Goal: Information Seeking & Learning: Compare options

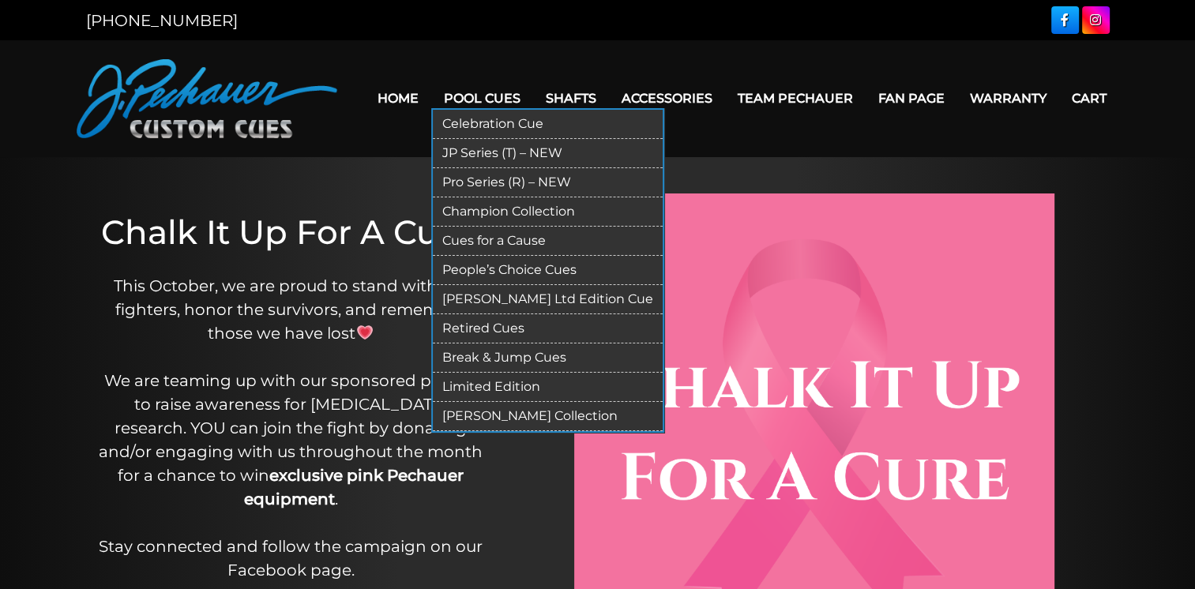
click at [493, 156] on link "JP Series (T) – NEW" at bounding box center [548, 153] width 230 height 29
click at [476, 177] on link "Pro Series (R) – NEW" at bounding box center [548, 182] width 230 height 29
click at [461, 208] on link "Champion Collection" at bounding box center [548, 212] width 230 height 29
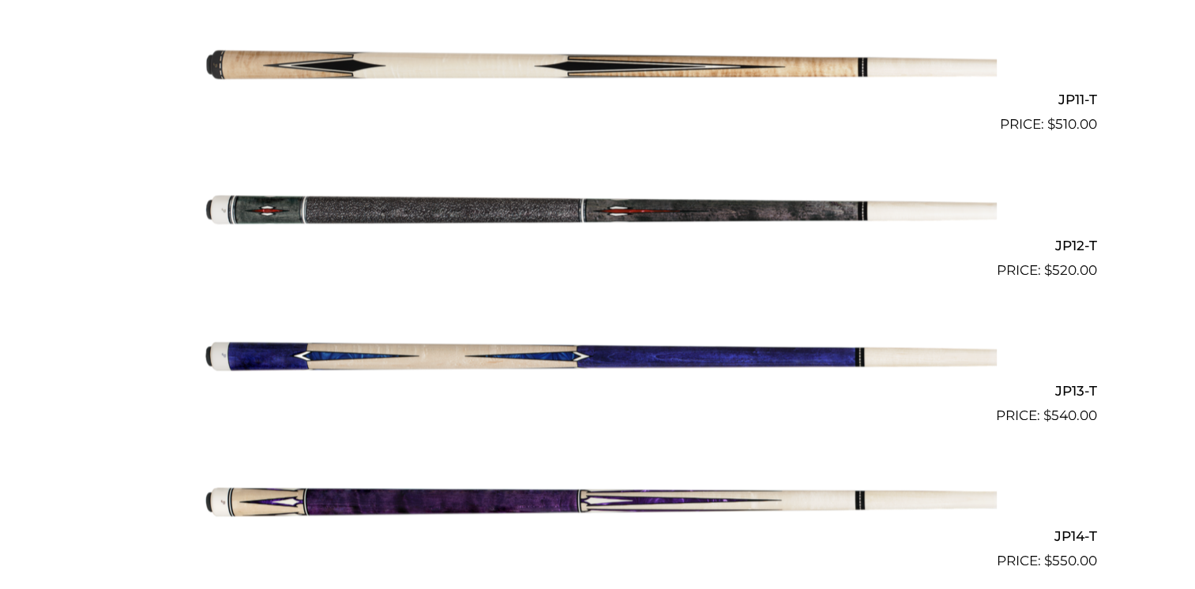
scroll to position [1983, 0]
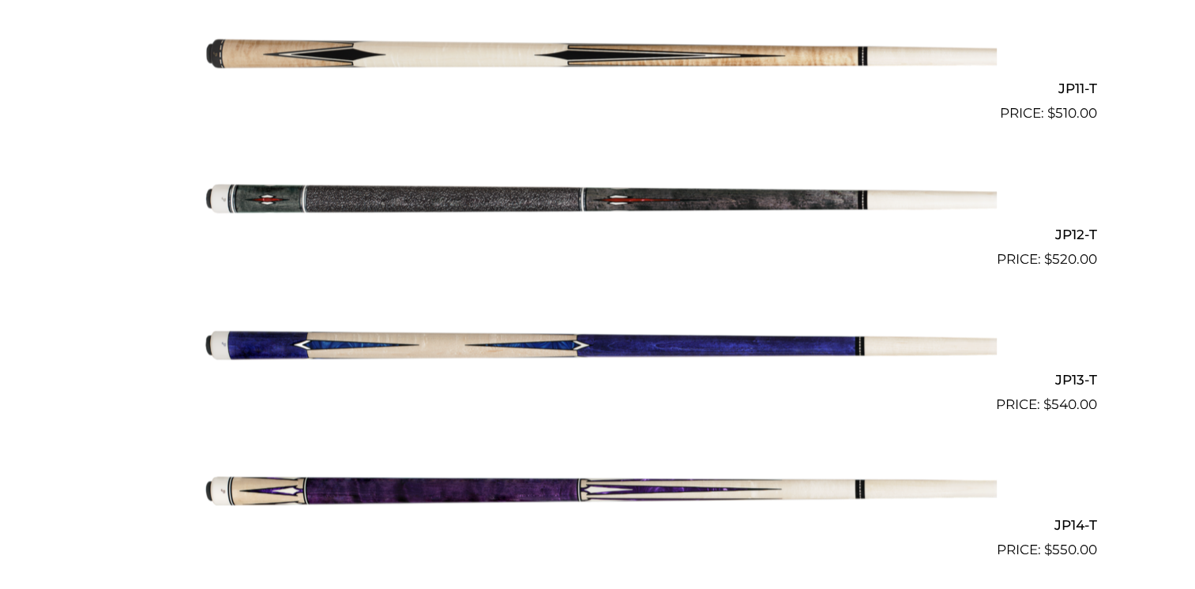
click at [746, 204] on img at bounding box center [598, 196] width 798 height 133
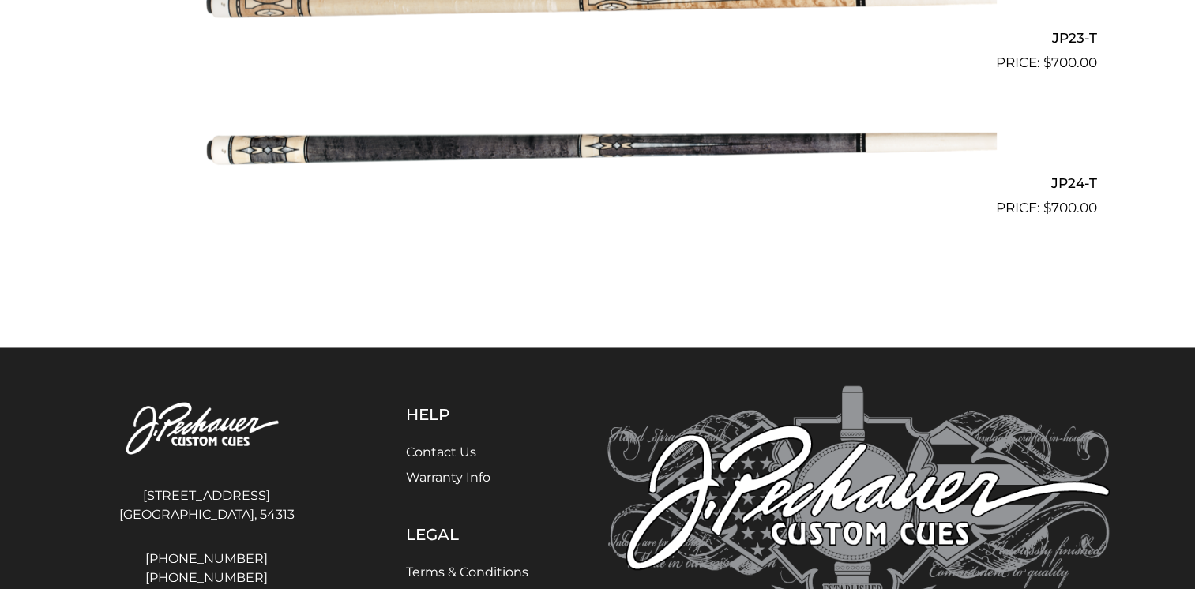
scroll to position [3901, 0]
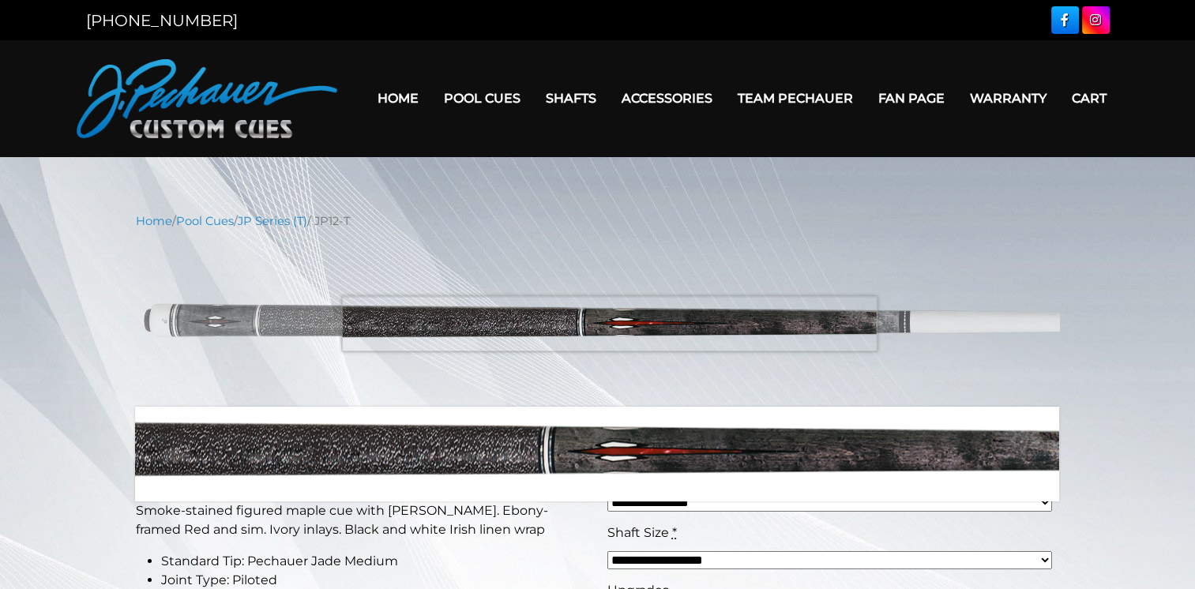
click at [609, 324] on img at bounding box center [598, 319] width 924 height 154
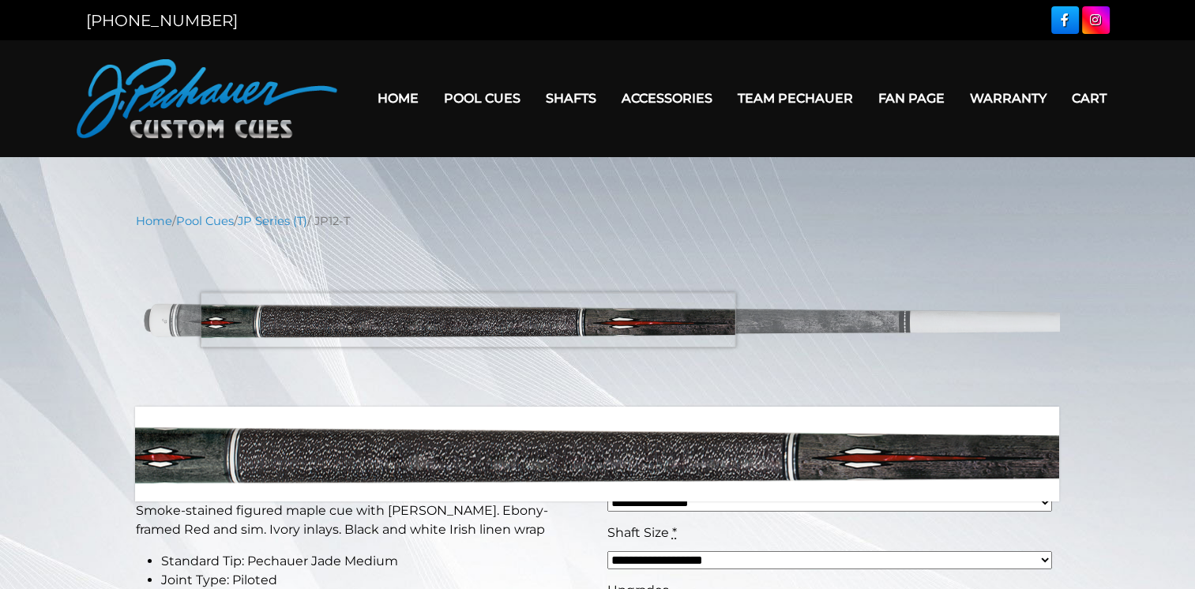
click at [468, 320] on img at bounding box center [598, 319] width 924 height 154
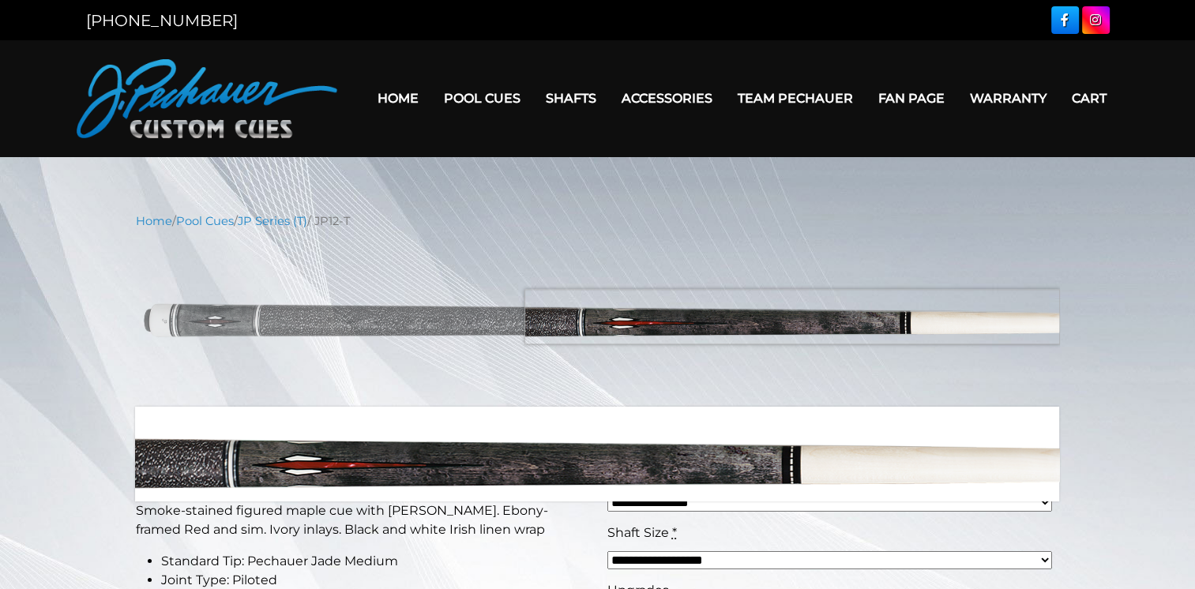
click at [804, 317] on img at bounding box center [598, 319] width 924 height 154
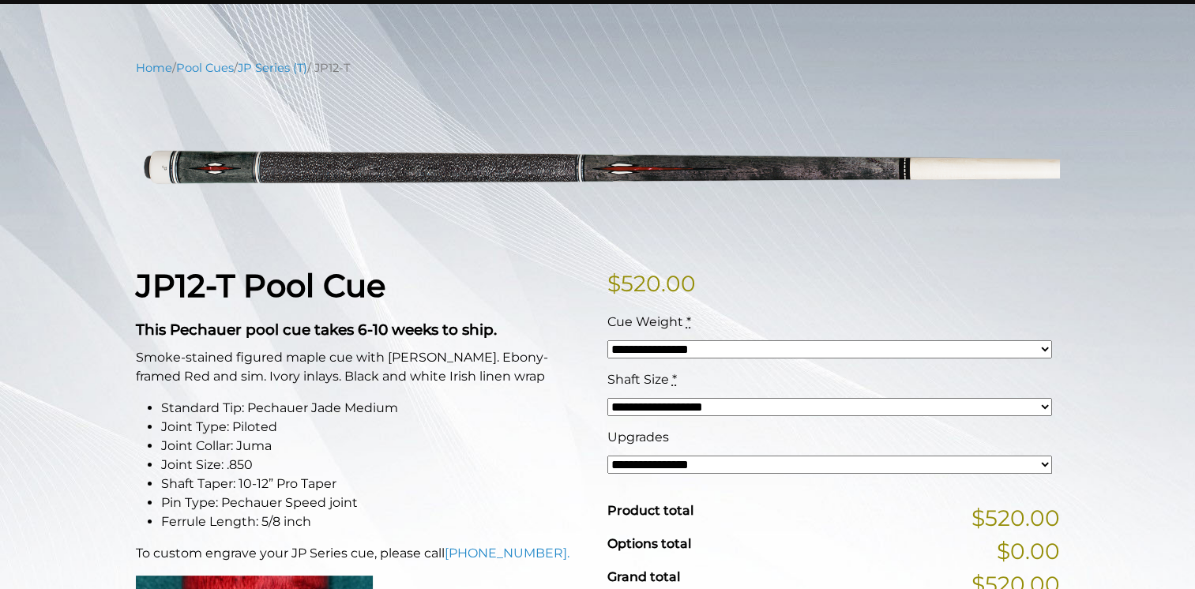
scroll to position [152, 0]
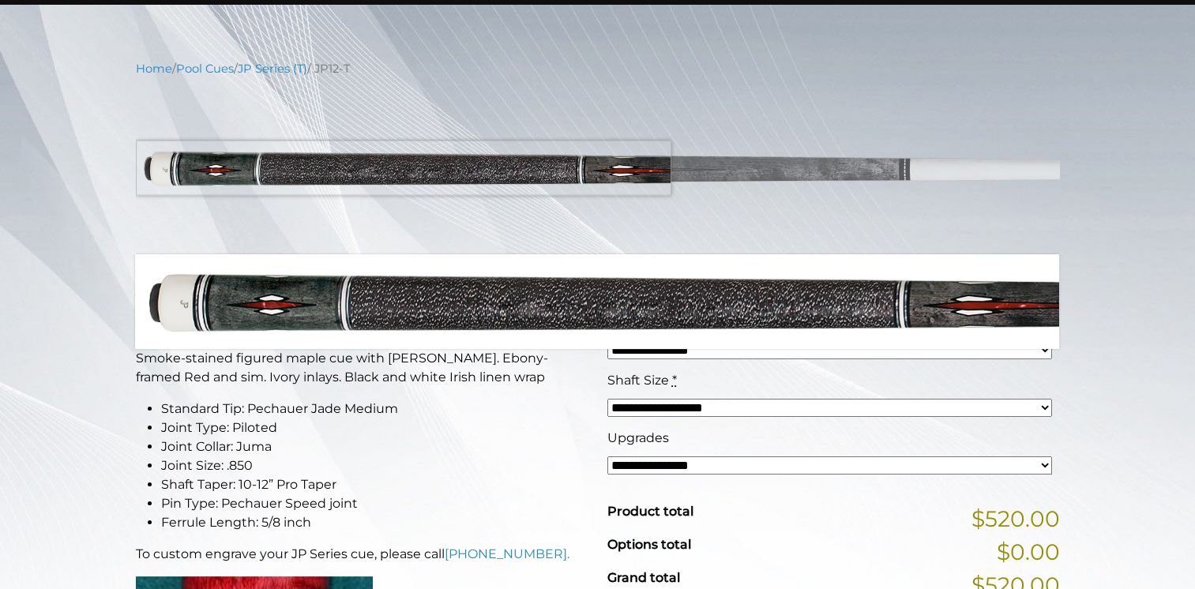
click at [160, 167] on img at bounding box center [598, 166] width 924 height 154
click at [148, 279] on strong "JP12-T Pool Cue" at bounding box center [261, 286] width 250 height 39
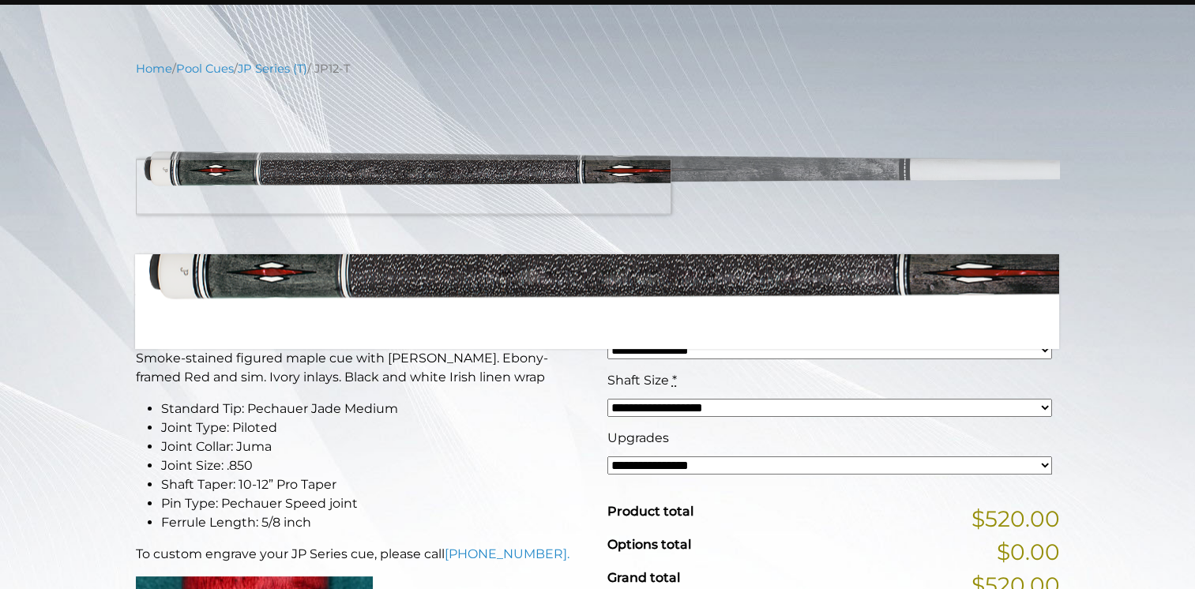
drag, startPoint x: 351, startPoint y: 186, endPoint x: 815, endPoint y: 174, distance: 464.0
click at [815, 174] on img at bounding box center [598, 166] width 924 height 154
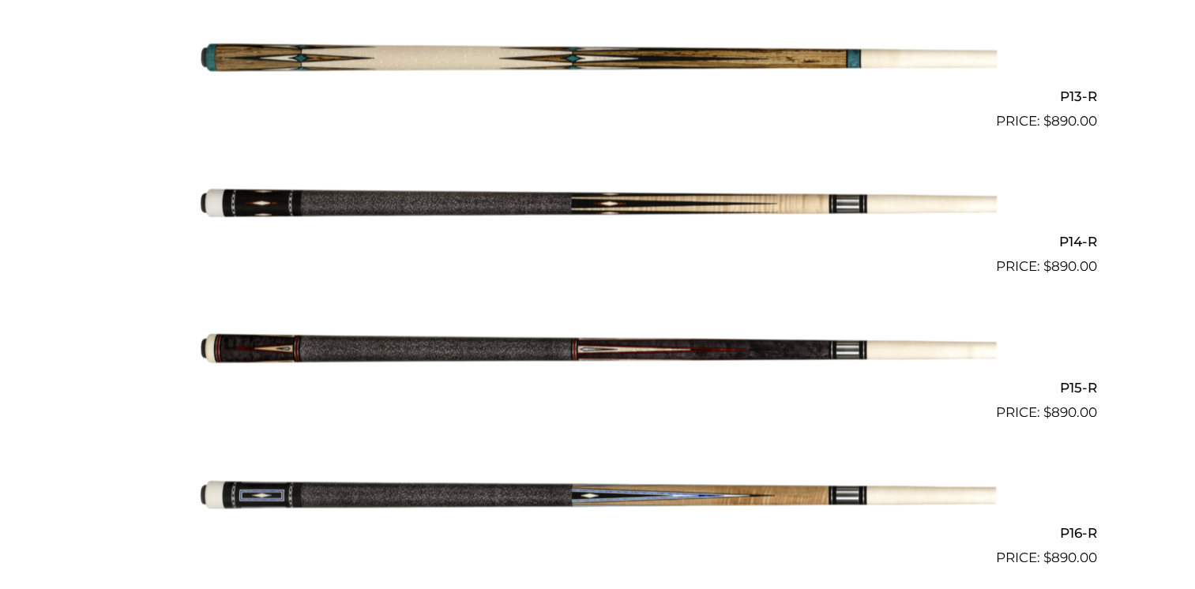
scroll to position [2268, 0]
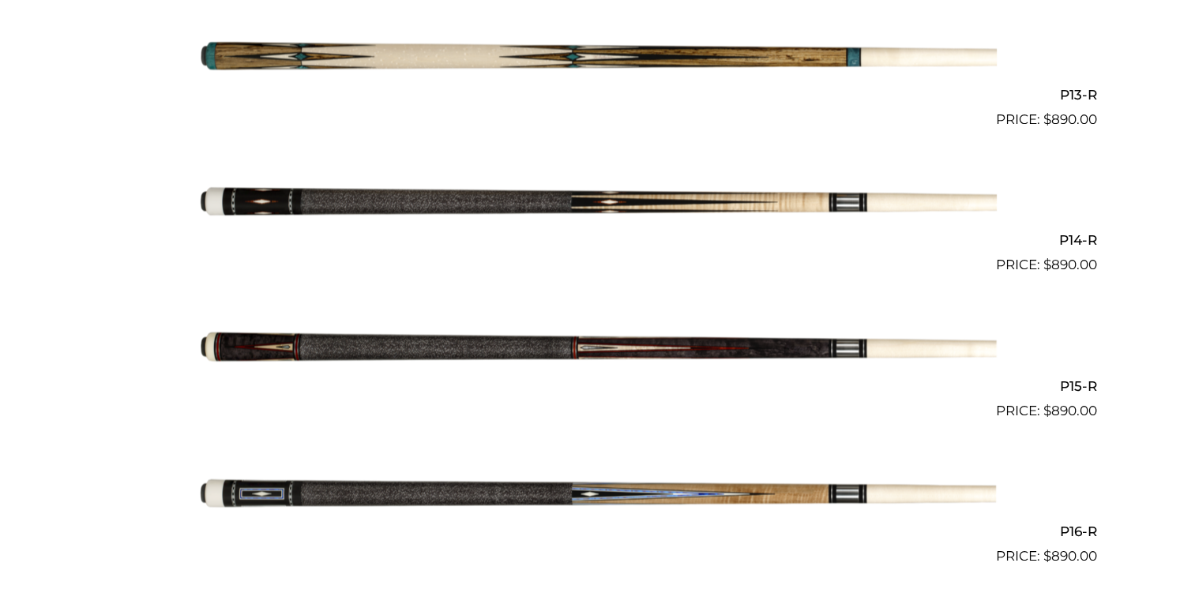
click at [760, 343] on img at bounding box center [598, 348] width 798 height 133
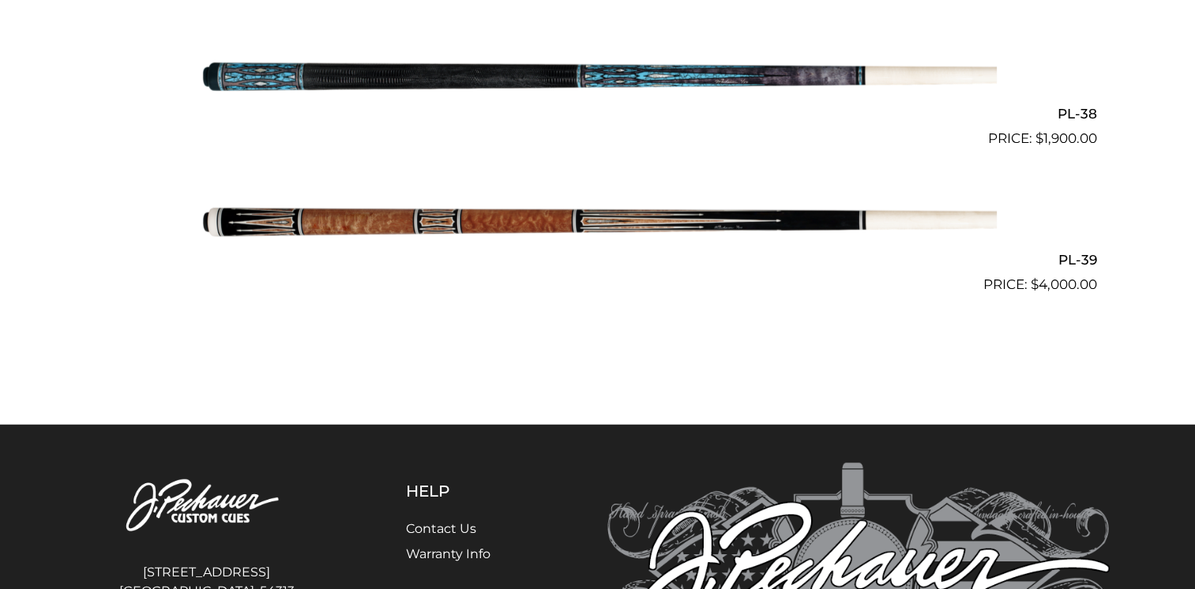
scroll to position [4597, 0]
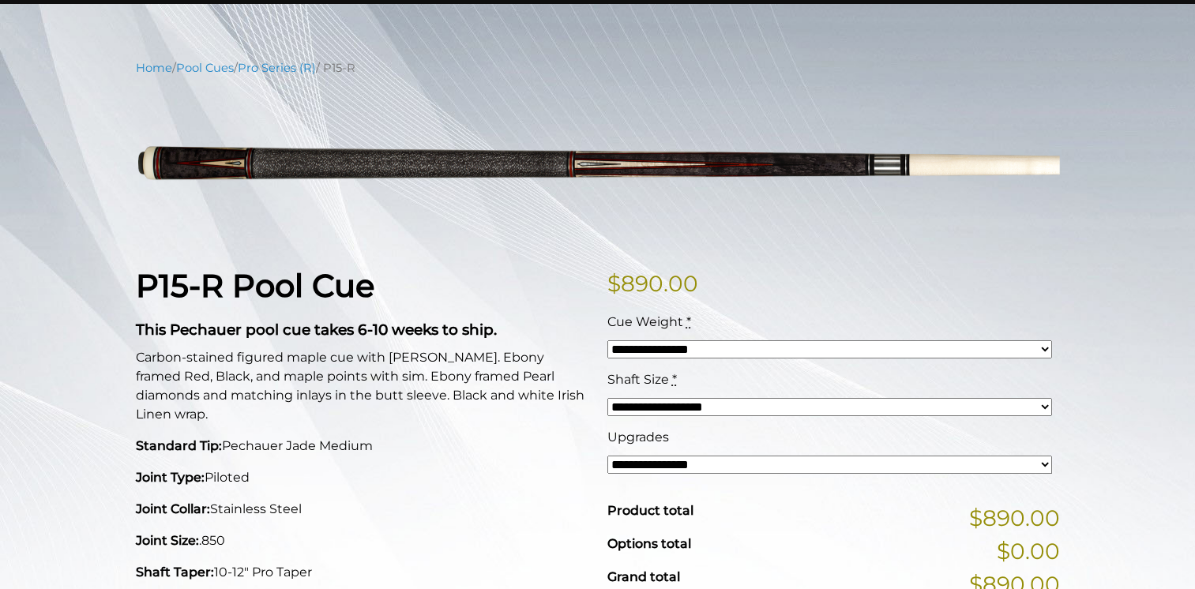
scroll to position [160, 0]
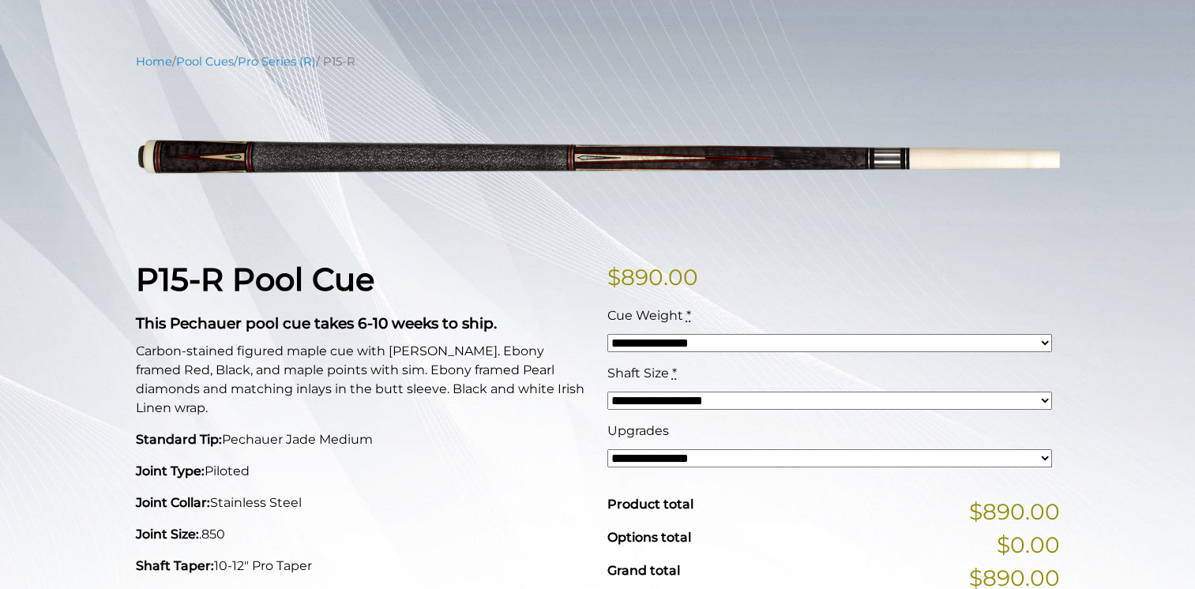
drag, startPoint x: 1123, startPoint y: 36, endPoint x: 1095, endPoint y: 43, distance: 28.6
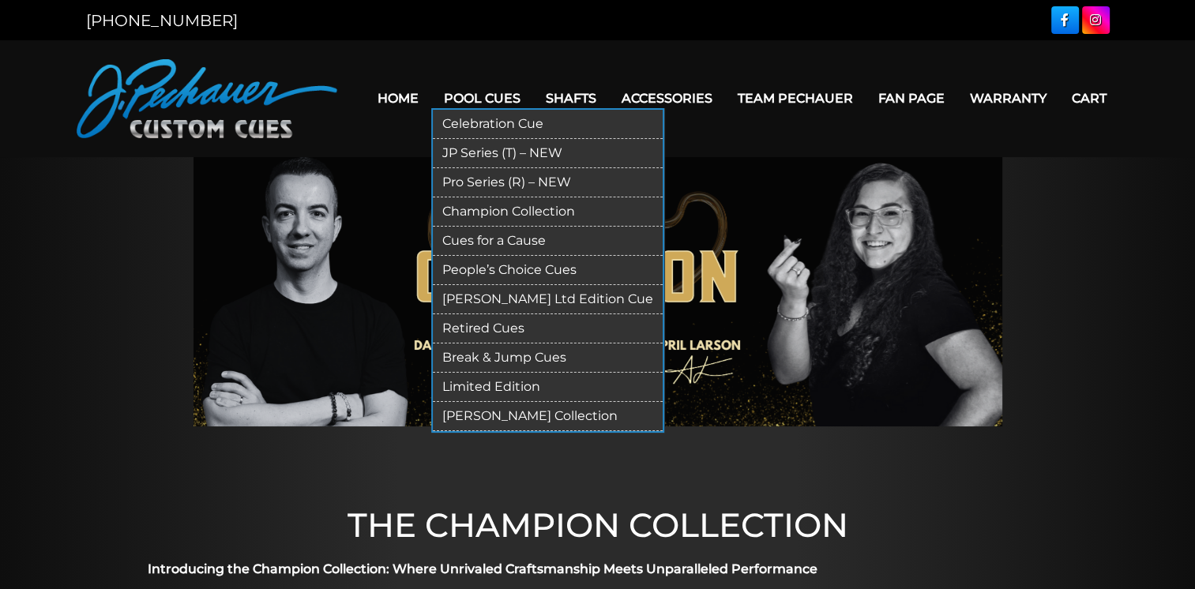
click at [484, 263] on link "People’s Choice Cues" at bounding box center [548, 270] width 230 height 29
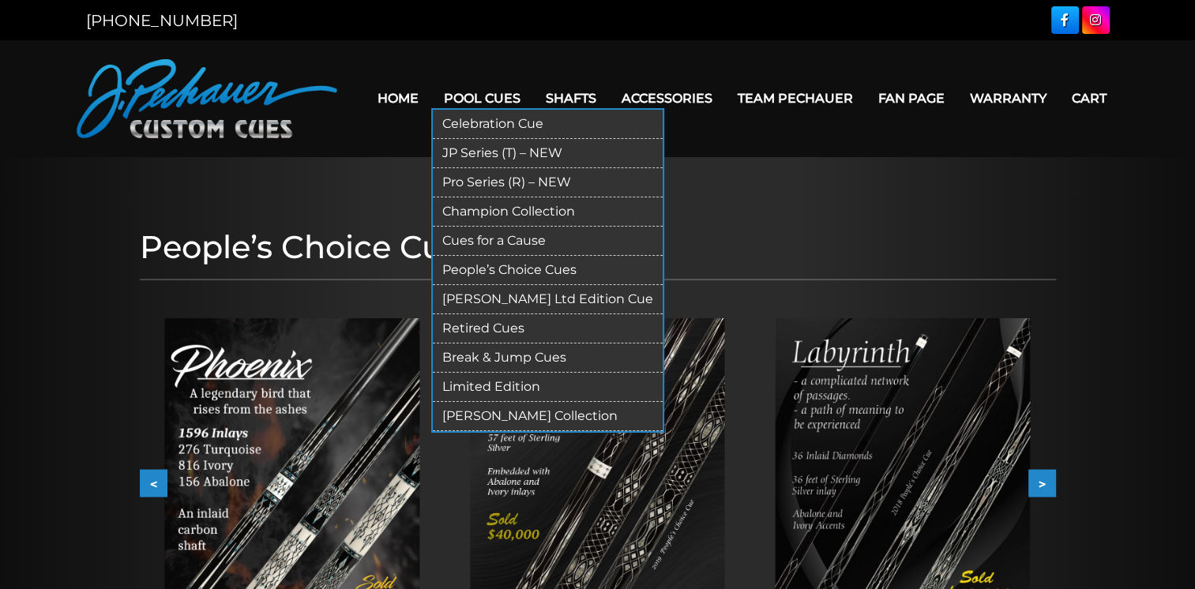
click at [535, 414] on link "[PERSON_NAME] Collection" at bounding box center [548, 416] width 230 height 29
click at [495, 386] on link "Limited Edition" at bounding box center [548, 387] width 230 height 29
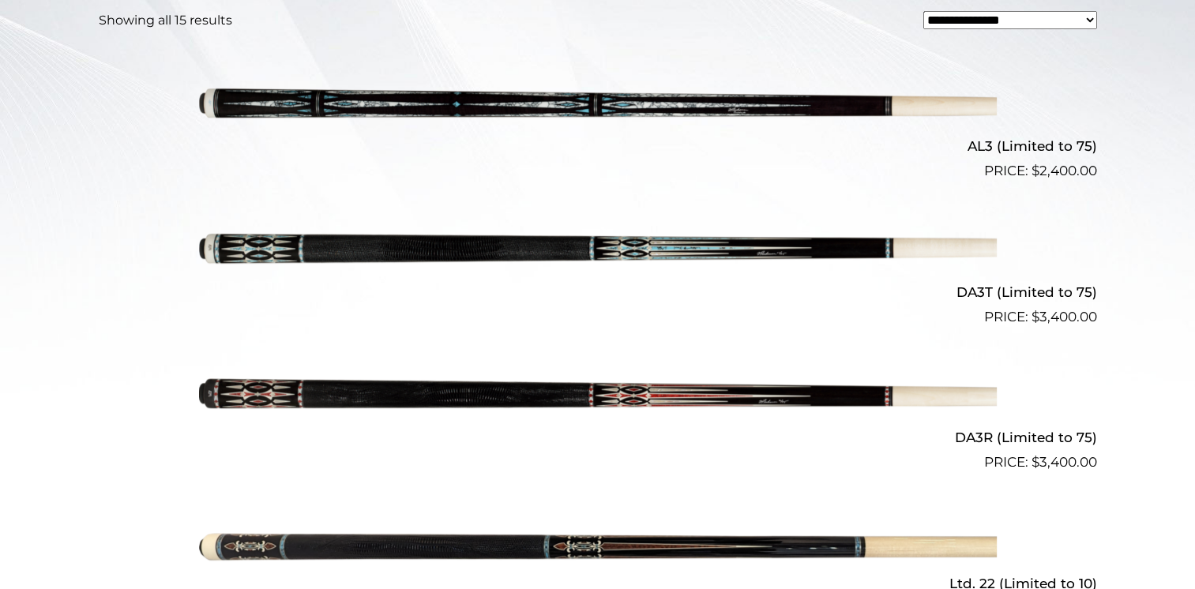
scroll to position [520, 0]
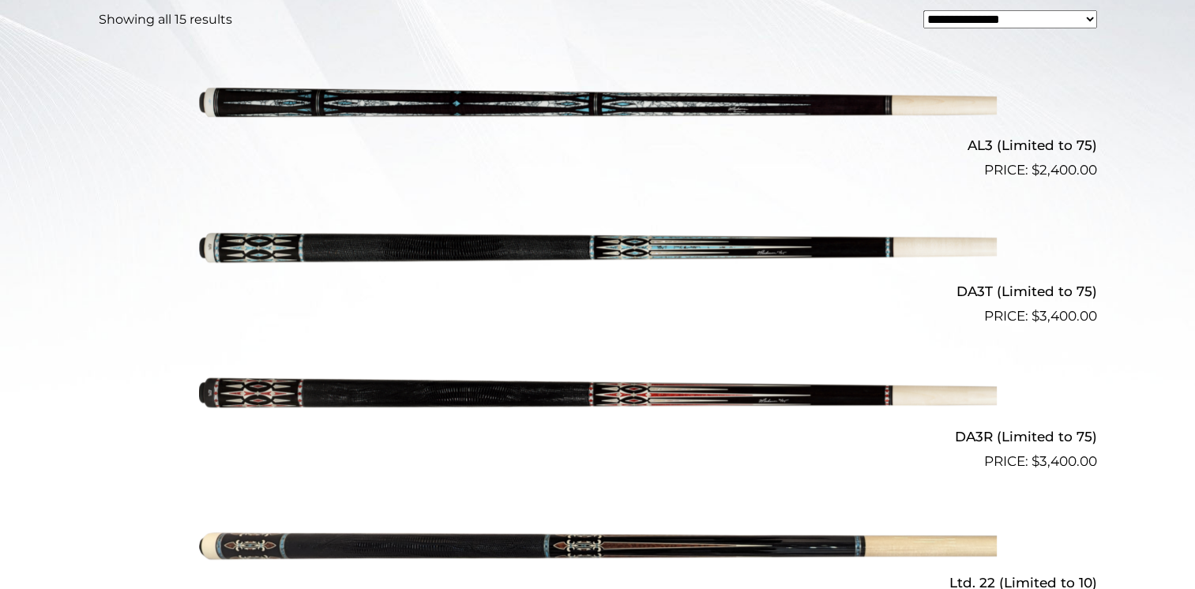
click at [442, 370] on img at bounding box center [598, 399] width 798 height 133
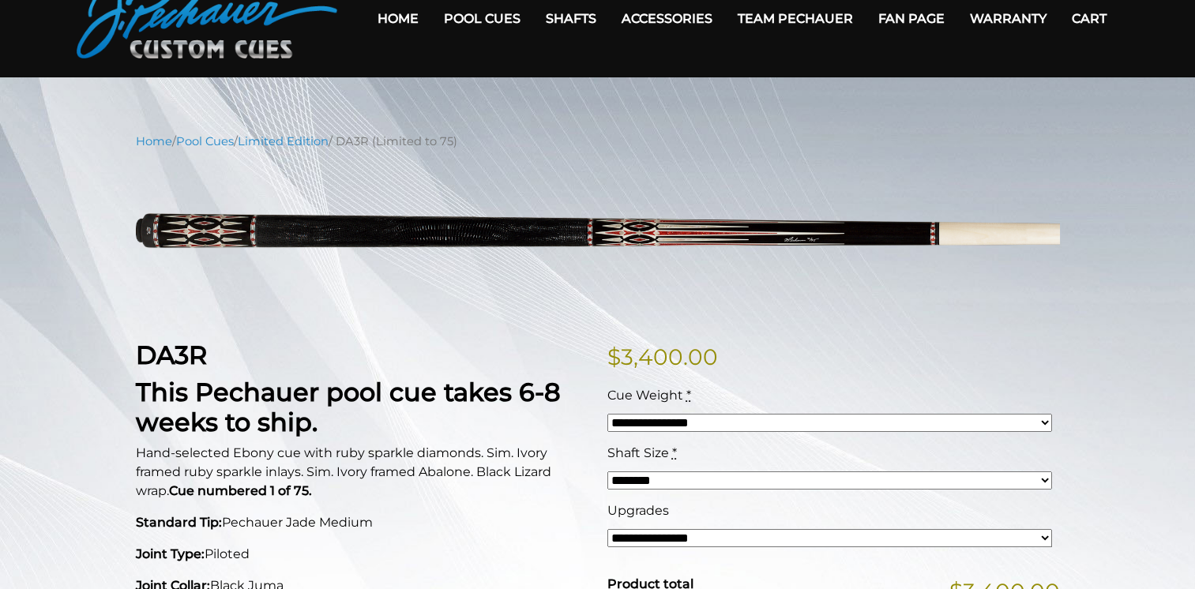
scroll to position [81, 0]
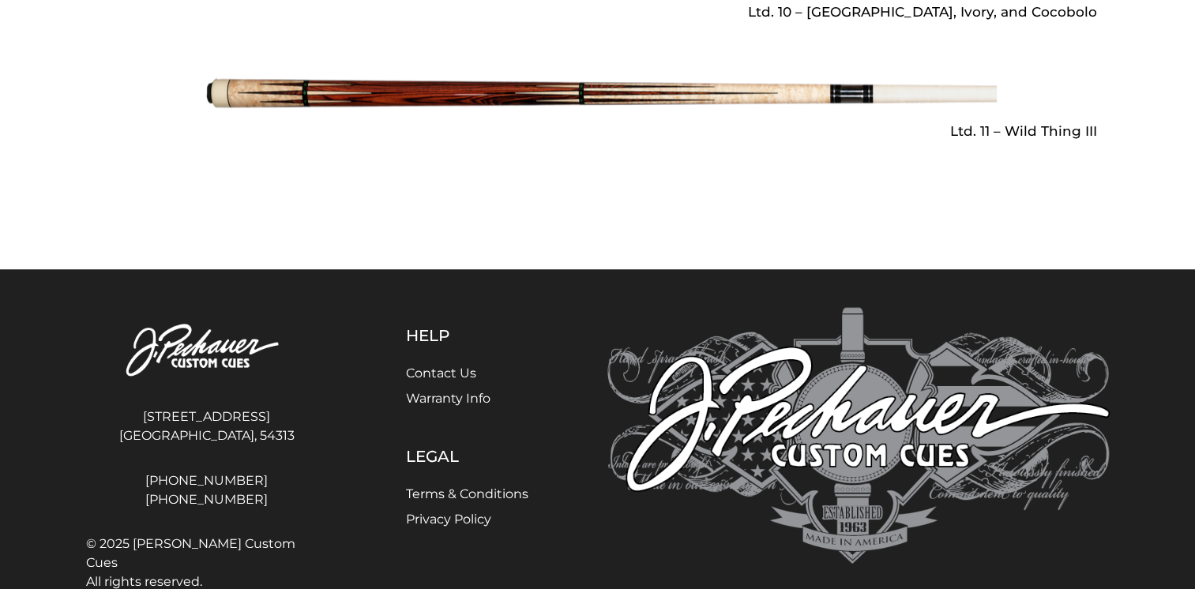
scroll to position [2568, 0]
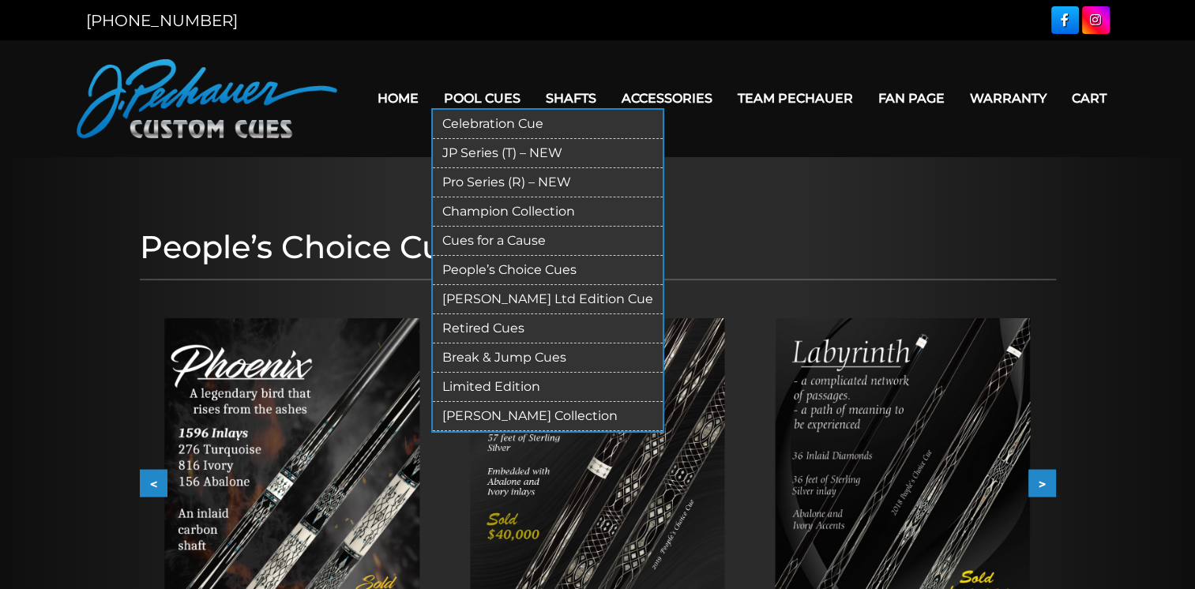
click at [474, 297] on link "[PERSON_NAME] Ltd Edition Cue" at bounding box center [548, 299] width 230 height 29
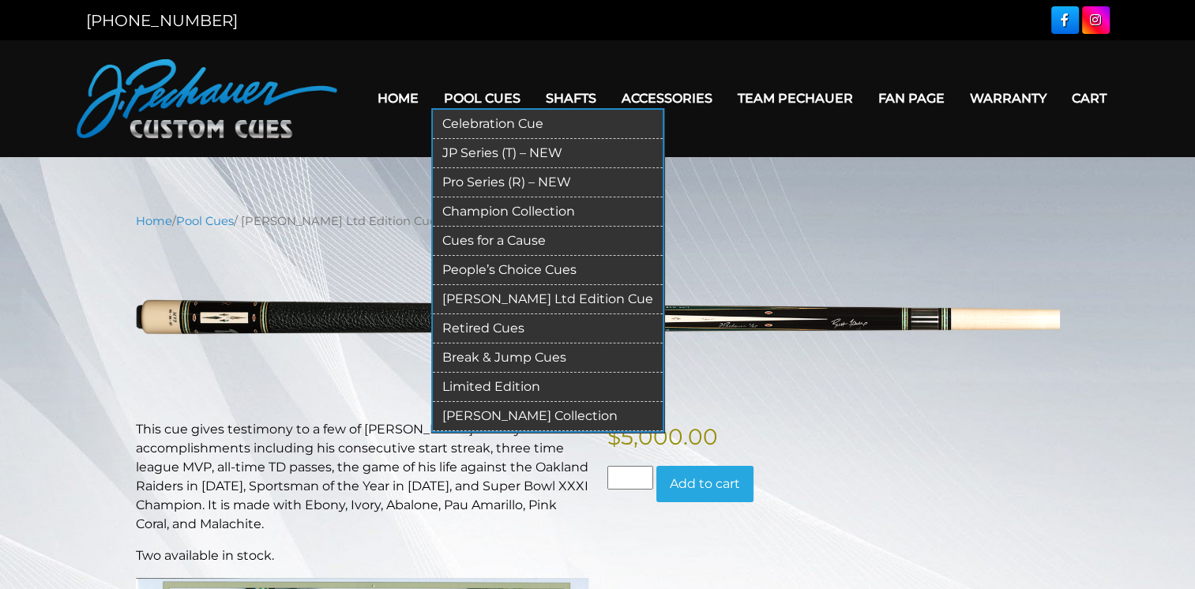
click at [488, 98] on link "Pool Cues" at bounding box center [482, 98] width 102 height 40
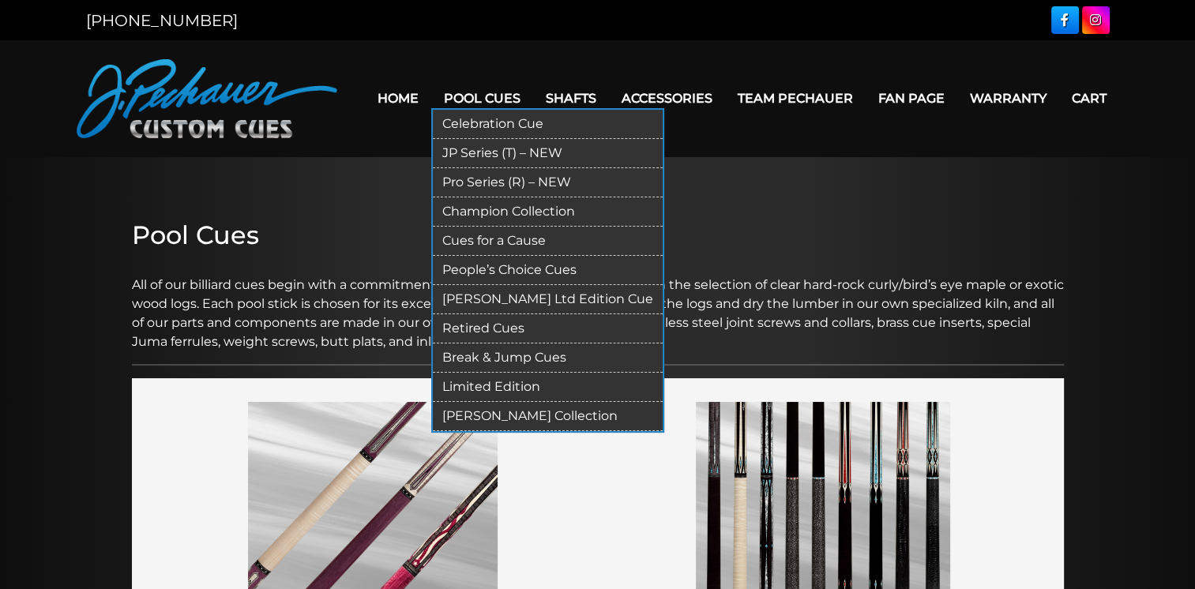
click at [488, 319] on link "Retired Cues" at bounding box center [548, 328] width 230 height 29
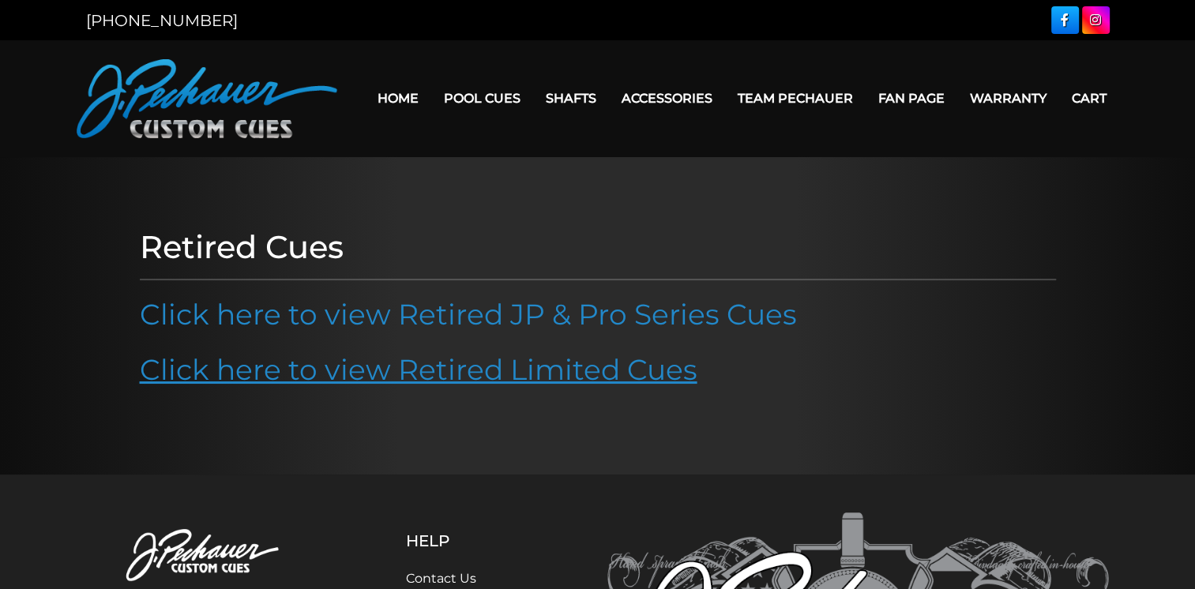
click at [408, 371] on link "Click here to view Retired Limited Cues" at bounding box center [419, 369] width 558 height 35
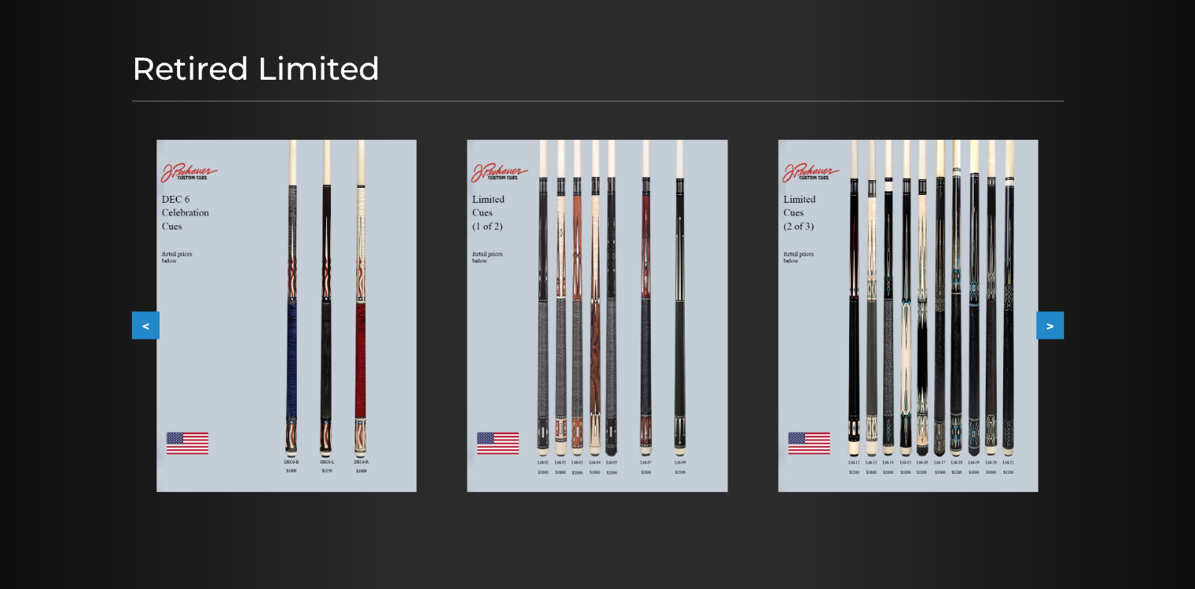
scroll to position [165, 0]
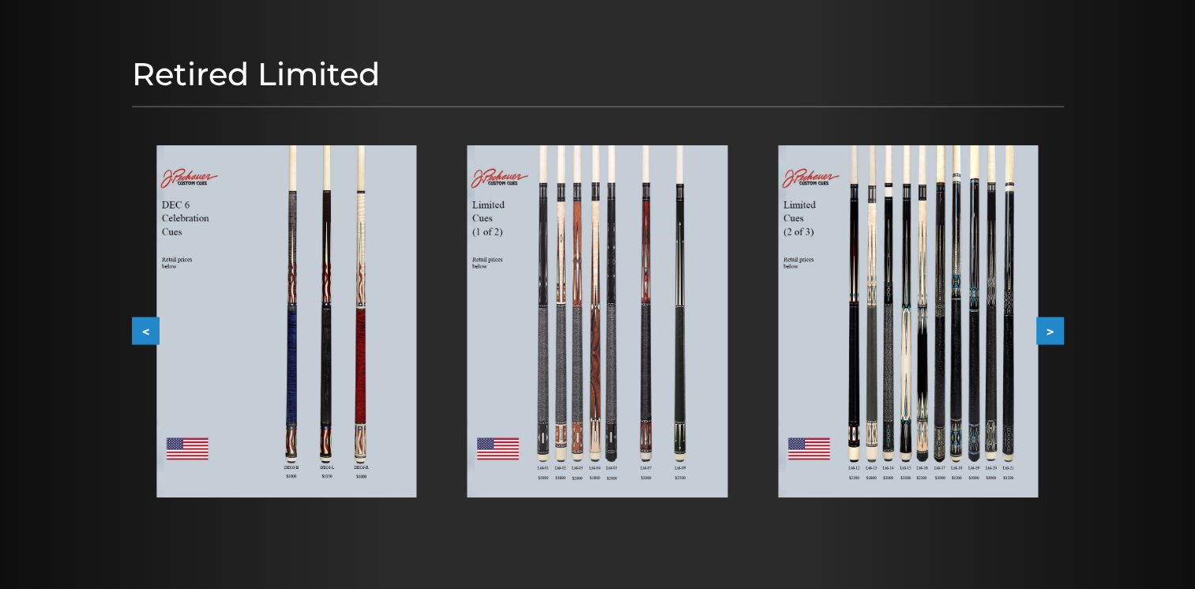
click at [646, 332] on img at bounding box center [598, 321] width 260 height 352
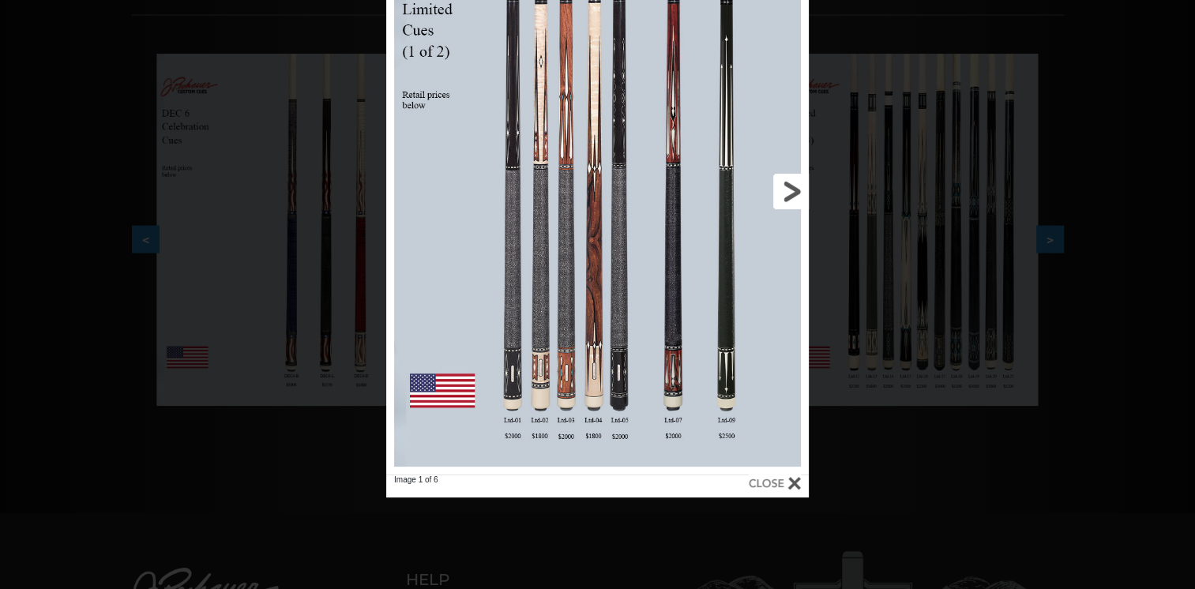
scroll to position [261, 0]
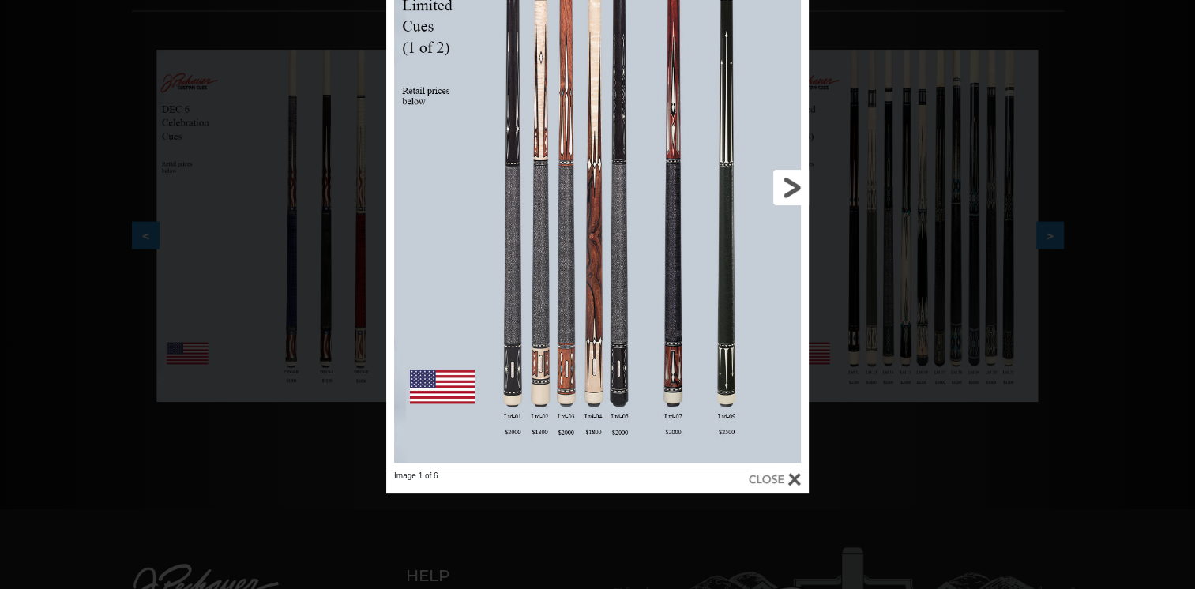
click at [781, 191] on link at bounding box center [714, 187] width 190 height 566
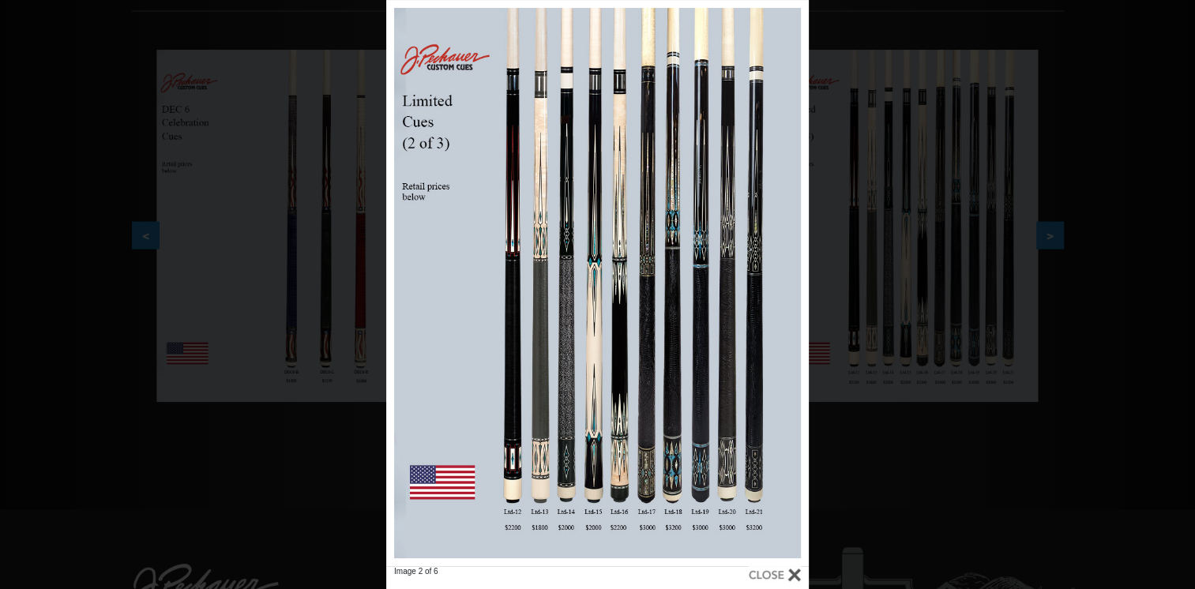
click at [796, 569] on div at bounding box center [775, 574] width 52 height 17
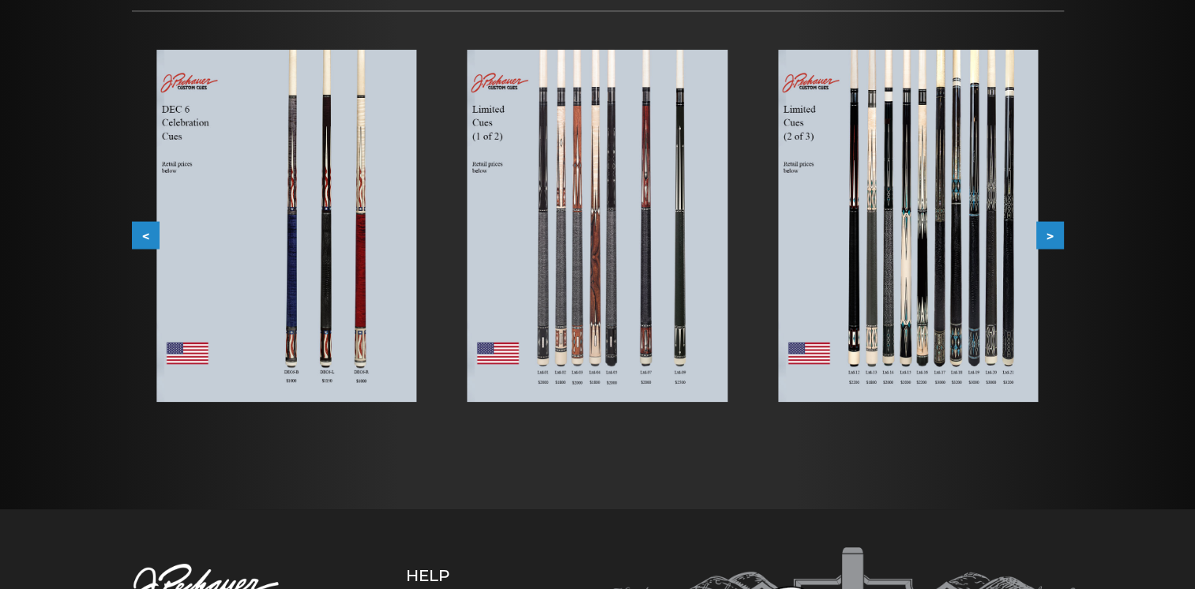
click at [1054, 228] on button ">" at bounding box center [1051, 235] width 28 height 28
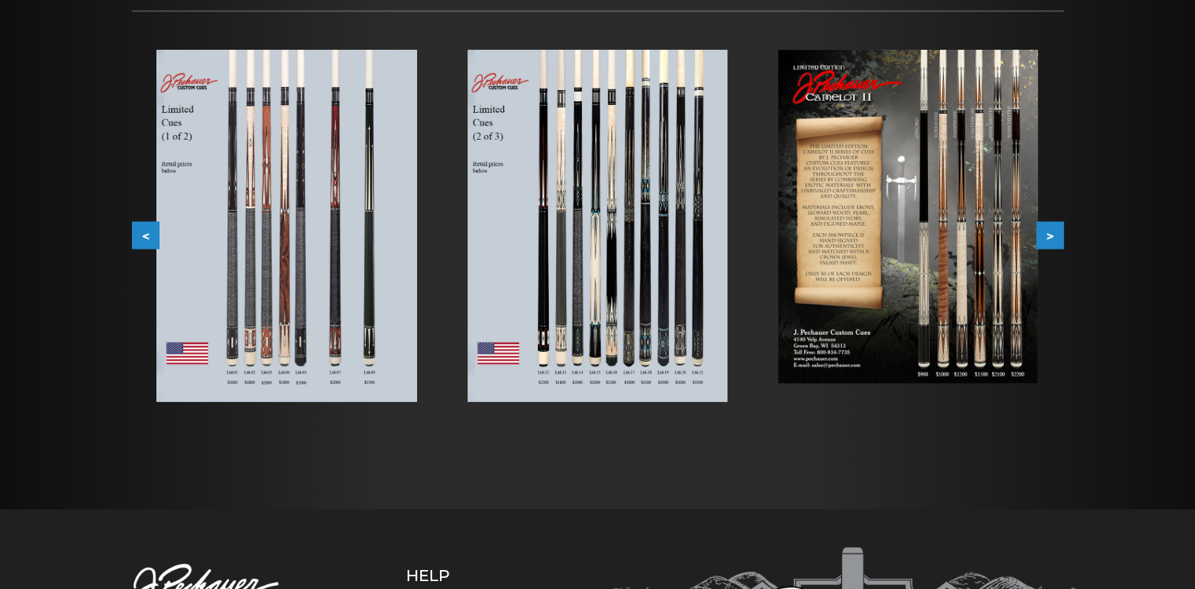
click at [1054, 232] on button ">" at bounding box center [1051, 235] width 28 height 28
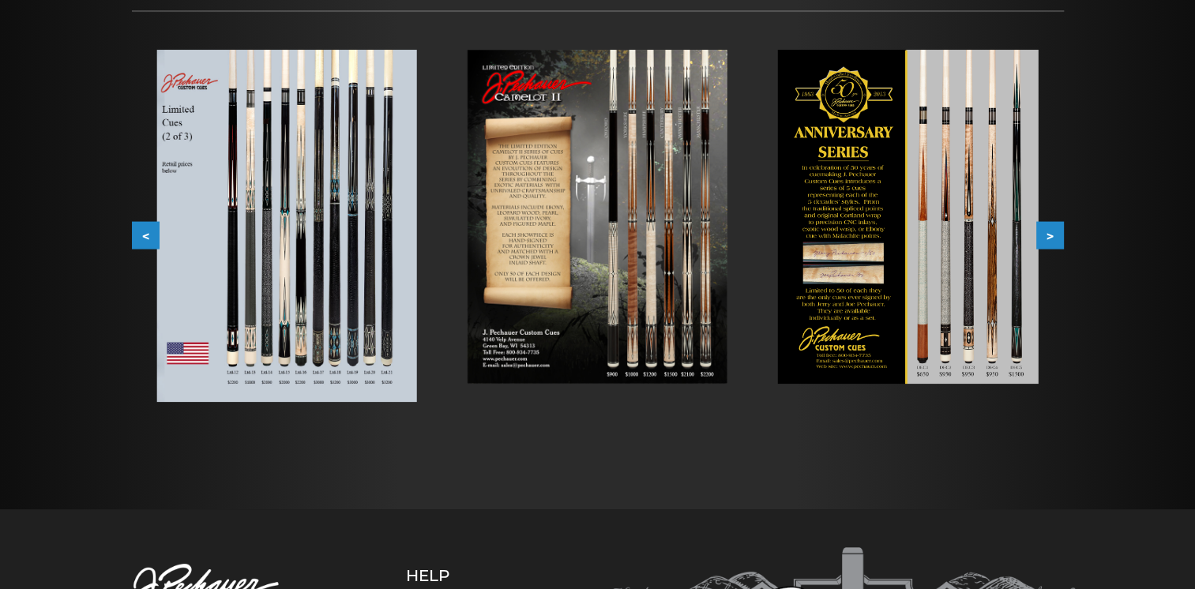
click at [1054, 232] on button ">" at bounding box center [1051, 235] width 28 height 28
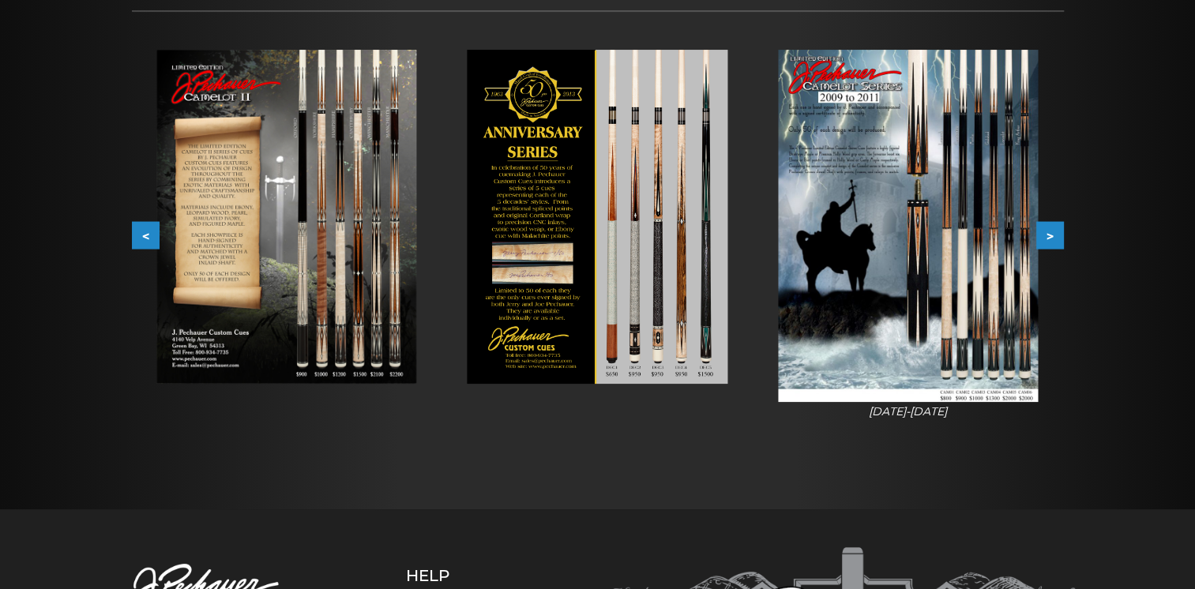
click at [1055, 240] on button ">" at bounding box center [1051, 235] width 28 height 28
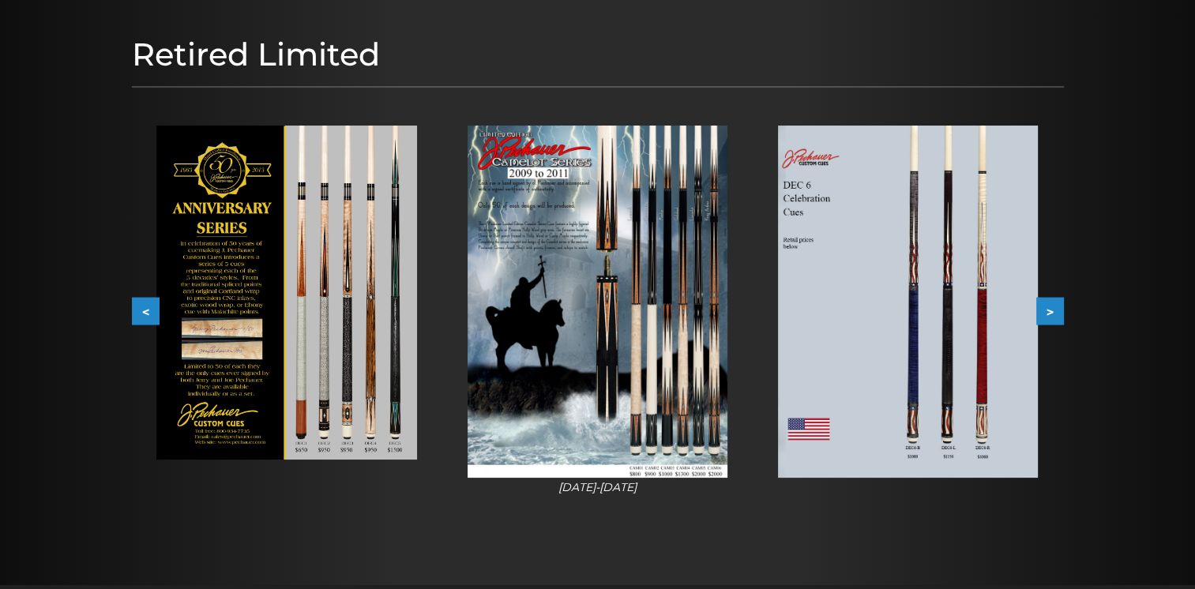
scroll to position [184, 0]
click at [596, 282] on img at bounding box center [598, 302] width 260 height 352
